Goal: Find specific page/section: Find specific page/section

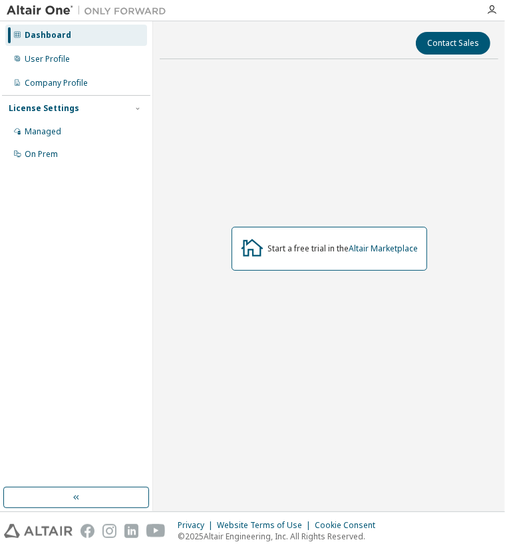
click at [285, 254] on div "Start a free trial in the Altair Marketplace" at bounding box center [330, 249] width 196 height 44
click at [373, 255] on div "Start a free trial in the Altair Marketplace" at bounding box center [330, 249] width 196 height 44
click at [368, 249] on link "Altair Marketplace" at bounding box center [383, 248] width 69 height 11
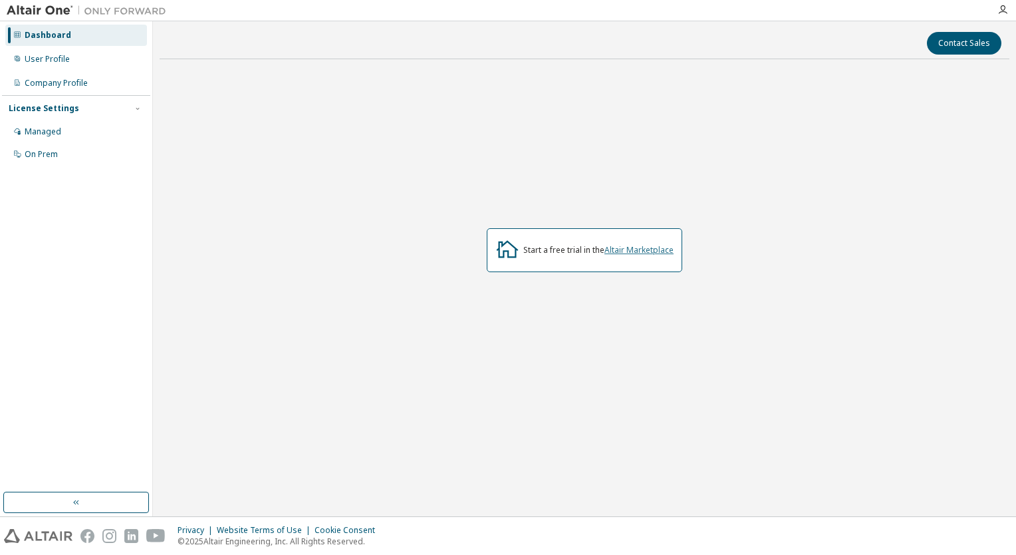
click at [652, 251] on link "Altair Marketplace" at bounding box center [639, 249] width 69 height 11
click at [617, 242] on div "Start a free trial in the Altair Marketplace" at bounding box center [585, 250] width 196 height 44
click at [92, 150] on div "On Prem" at bounding box center [76, 154] width 142 height 21
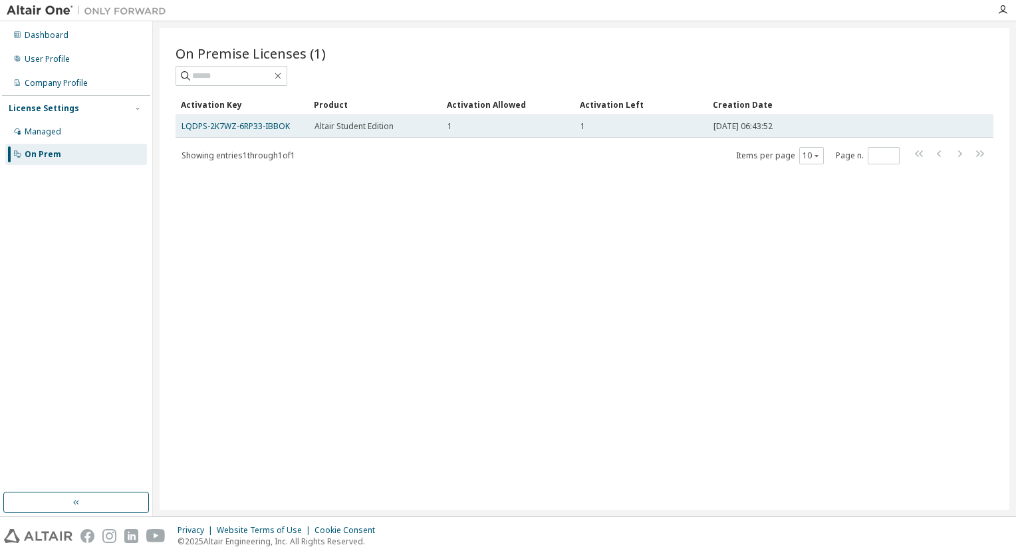
click at [257, 132] on td "LQDPS-2K7WZ-6RP33-IBBOK" at bounding box center [242, 126] width 133 height 23
click at [252, 127] on link "LQDPS-2K7WZ-6RP33-IBBOK" at bounding box center [236, 125] width 108 height 11
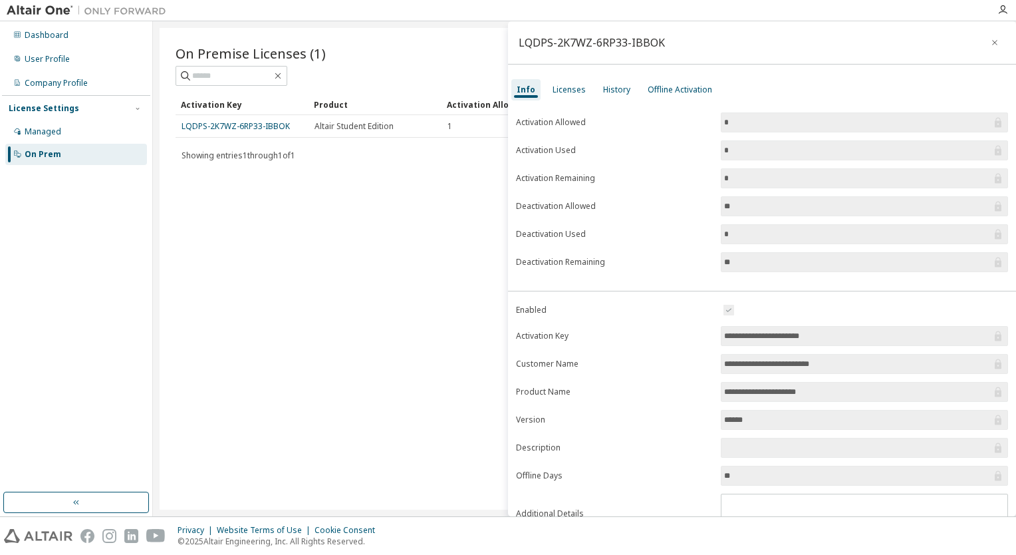
click at [641, 42] on div "LQDPS-2K7WZ-6RP33-IBBOK" at bounding box center [592, 42] width 146 height 11
click at [633, 51] on div "LQDPS-2K7WZ-6RP33-IBBOK" at bounding box center [762, 42] width 508 height 43
click at [639, 42] on div "LQDPS-2K7WZ-6RP33-IBBOK" at bounding box center [592, 42] width 146 height 11
click at [645, 43] on div "LQDPS-2K7WZ-6RP33-IBBOK" at bounding box center [592, 42] width 146 height 11
click at [667, 48] on div "LQDPS-2K7WZ-6RP33-IBBOK" at bounding box center [762, 42] width 508 height 43
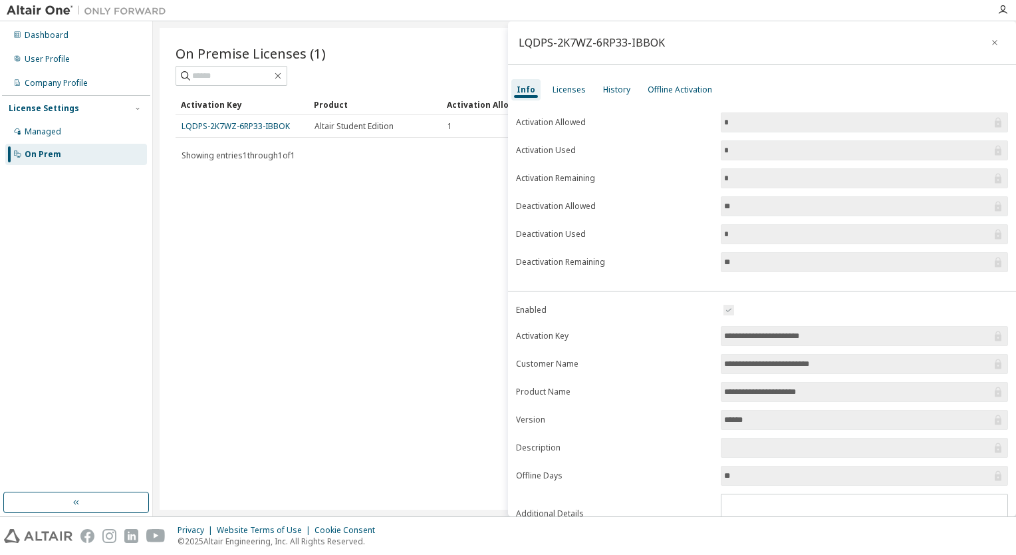
click at [657, 43] on div "LQDPS-2K7WZ-6RP33-IBBOK" at bounding box center [592, 42] width 146 height 11
